Goal: Task Accomplishment & Management: Manage account settings

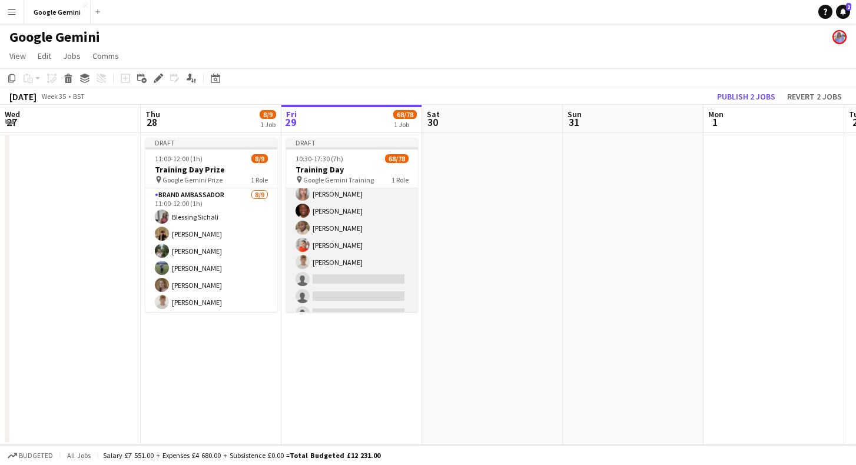
scroll to position [1101, 0]
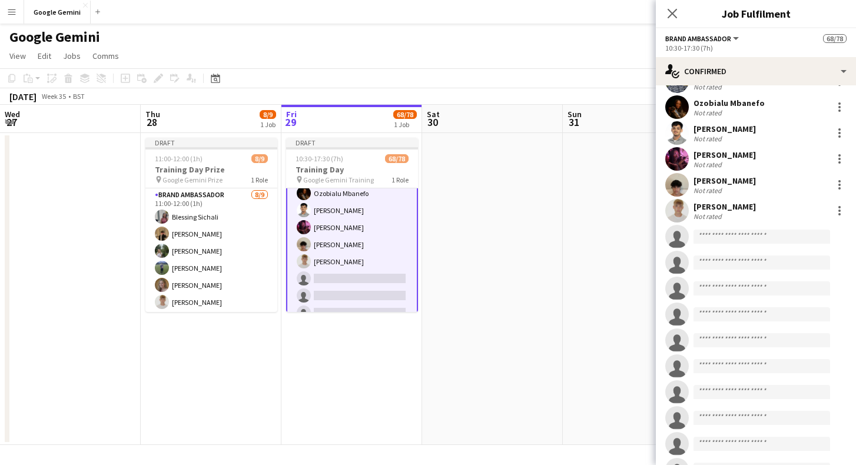
scroll to position [1671, 0]
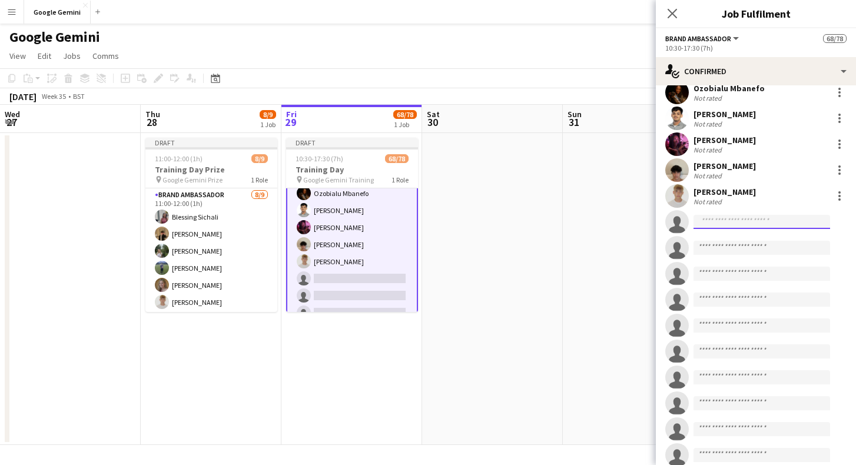
click at [710, 221] on input at bounding box center [762, 222] width 137 height 14
type input "*"
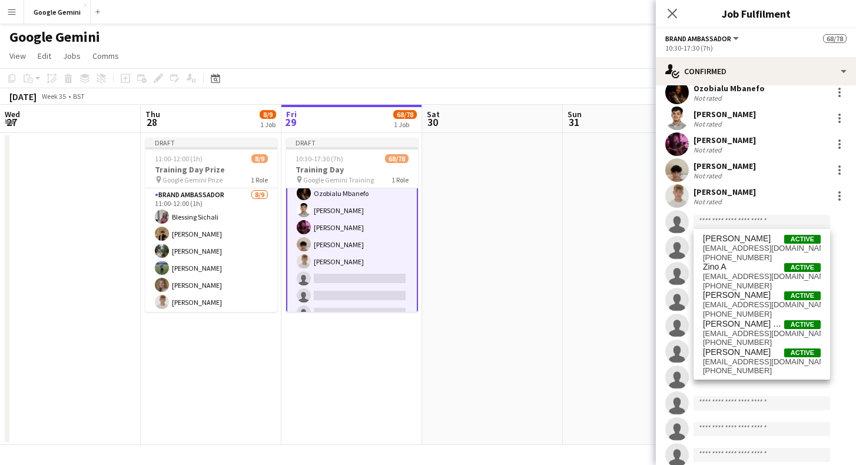
click at [15, 12] on app-icon "Menu" at bounding box center [11, 11] width 9 height 9
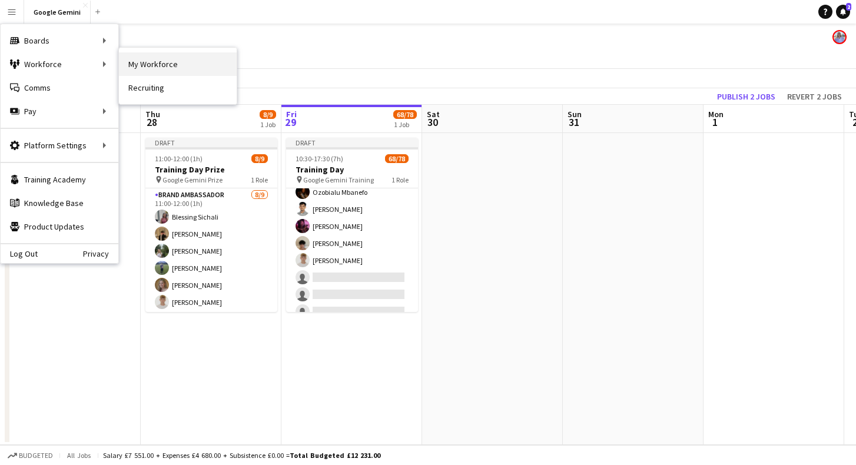
click at [160, 59] on link "My Workforce" at bounding box center [178, 64] width 118 height 24
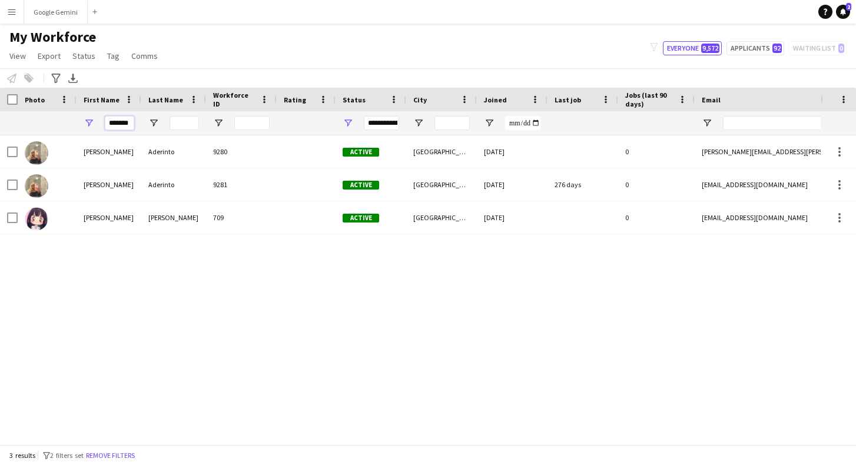
drag, startPoint x: 131, startPoint y: 122, endPoint x: 52, endPoint y: 121, distance: 78.9
click at [52, 121] on div "*******" at bounding box center [638, 123] width 1277 height 24
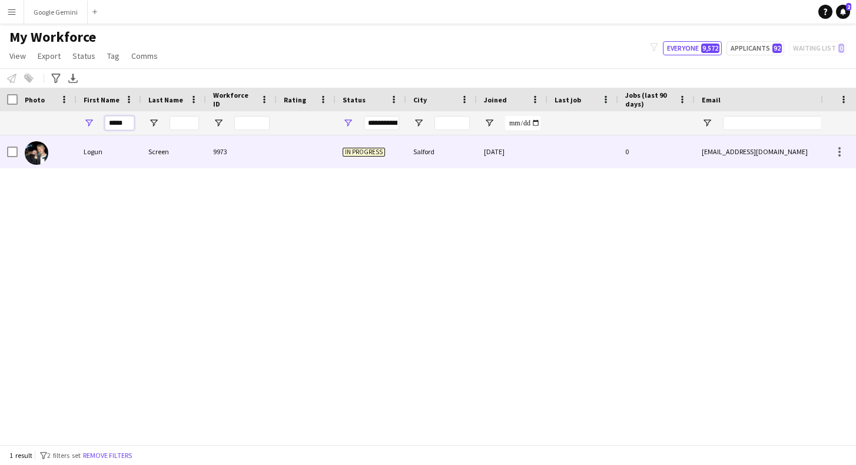
type input "*****"
click at [91, 155] on div "Logun" at bounding box center [109, 151] width 65 height 32
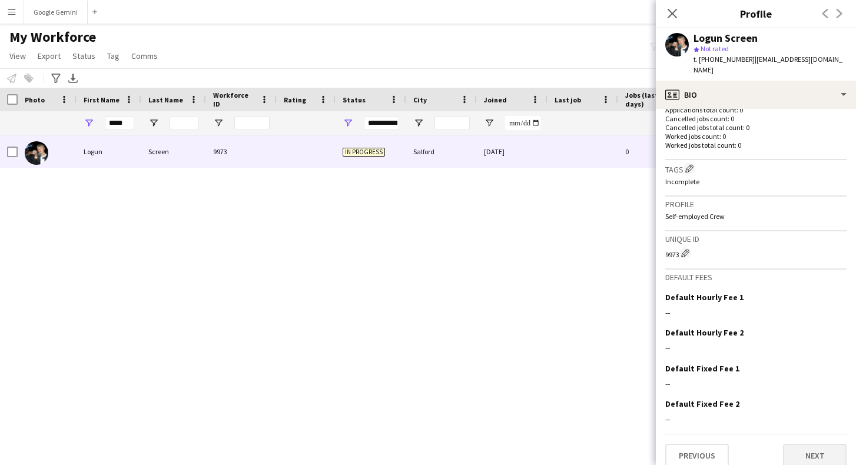
scroll to position [307, 0]
click at [817, 445] on button "Next" at bounding box center [815, 457] width 64 height 24
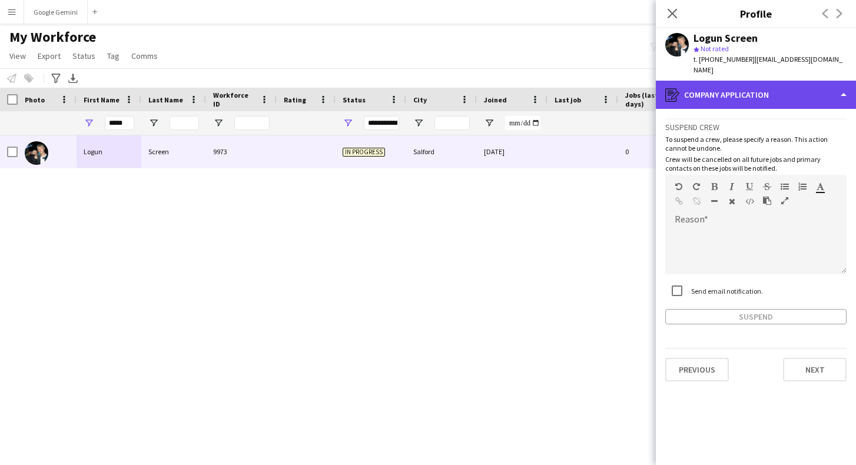
click at [701, 88] on div "register Company application" at bounding box center [756, 95] width 200 height 28
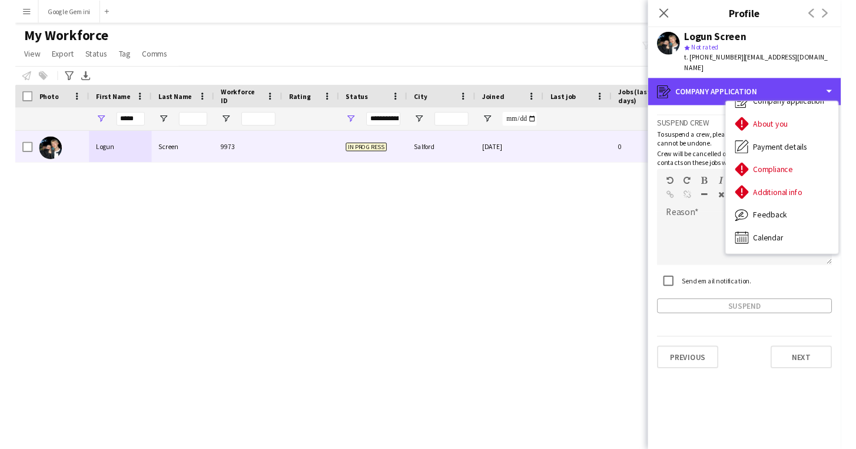
scroll to position [40, 0]
